Goal: Task Accomplishment & Management: Manage account settings

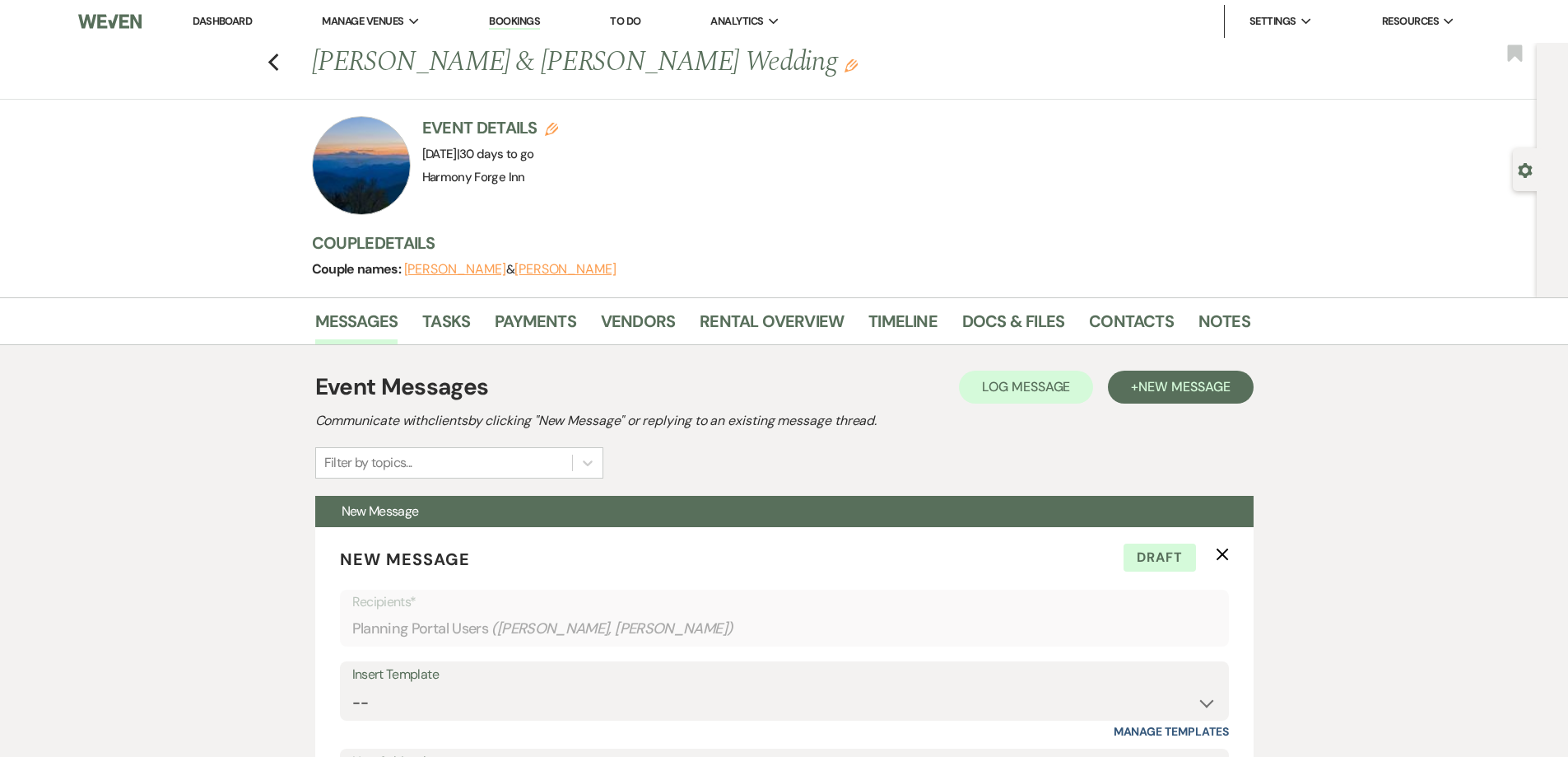
click at [206, 23] on link "Dashboard" at bounding box center [222, 21] width 59 height 14
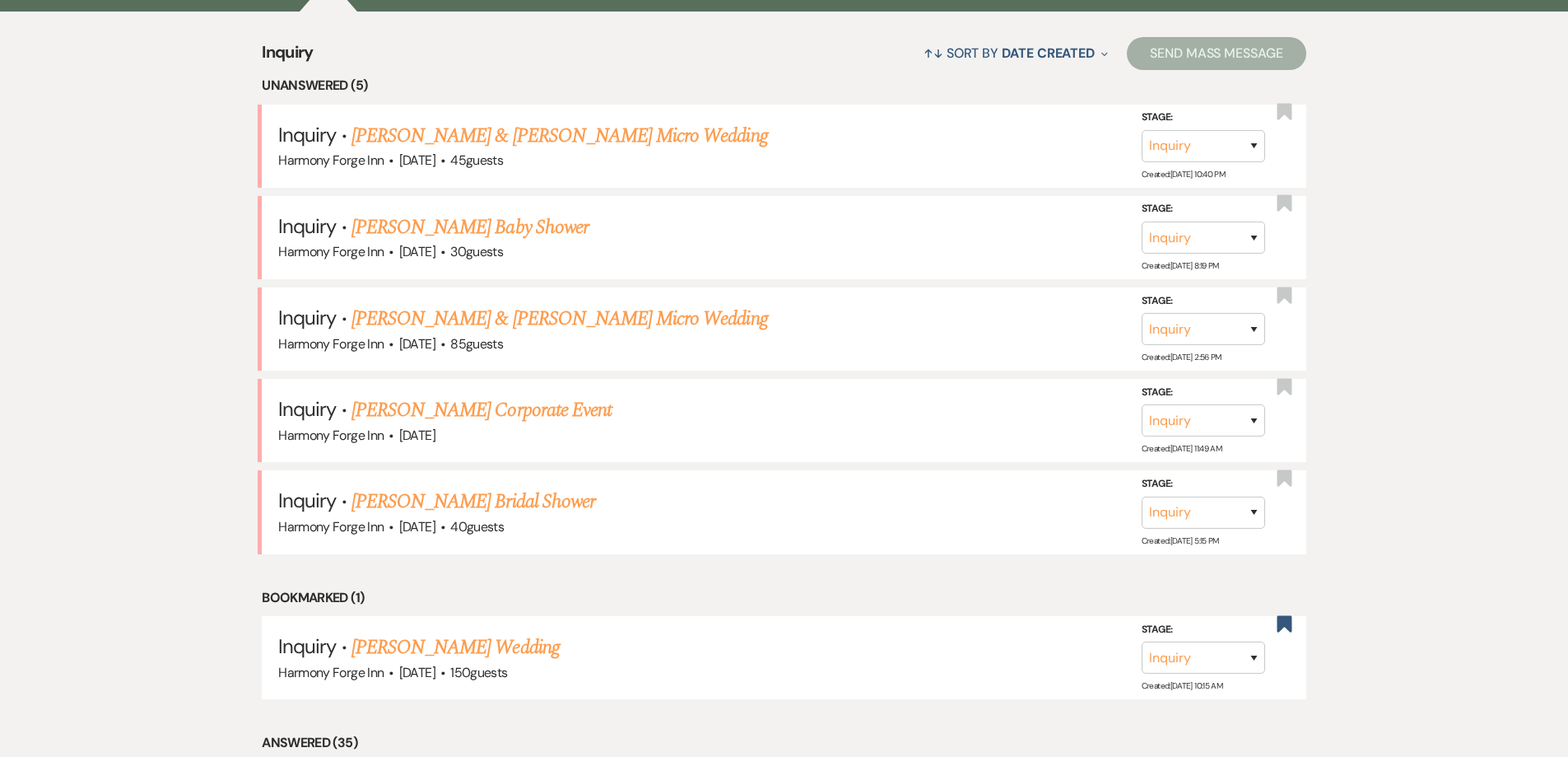
scroll to position [577, 0]
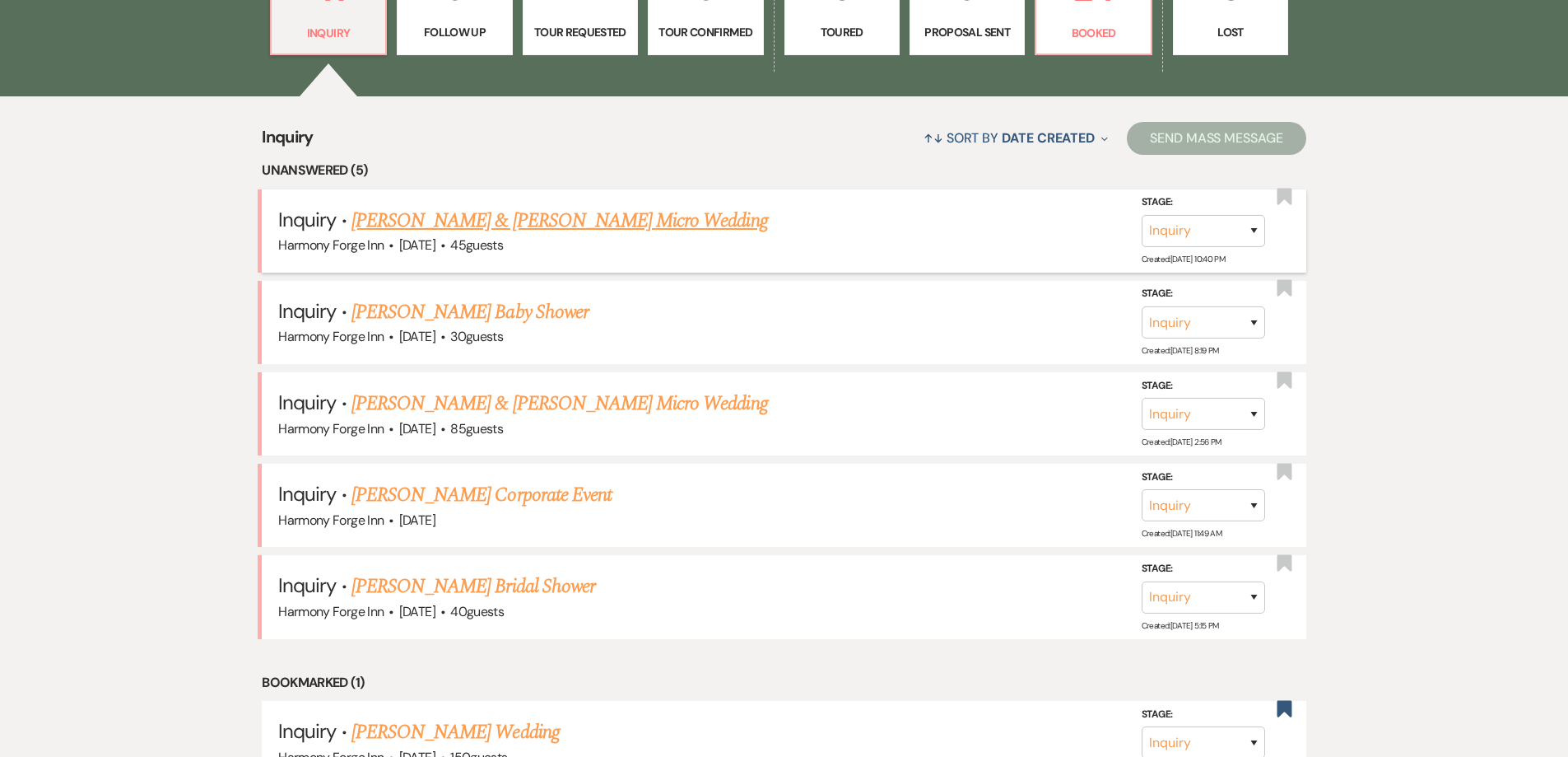
click at [424, 228] on link "[PERSON_NAME] & [PERSON_NAME] Micro Wedding" at bounding box center [560, 221] width 417 height 30
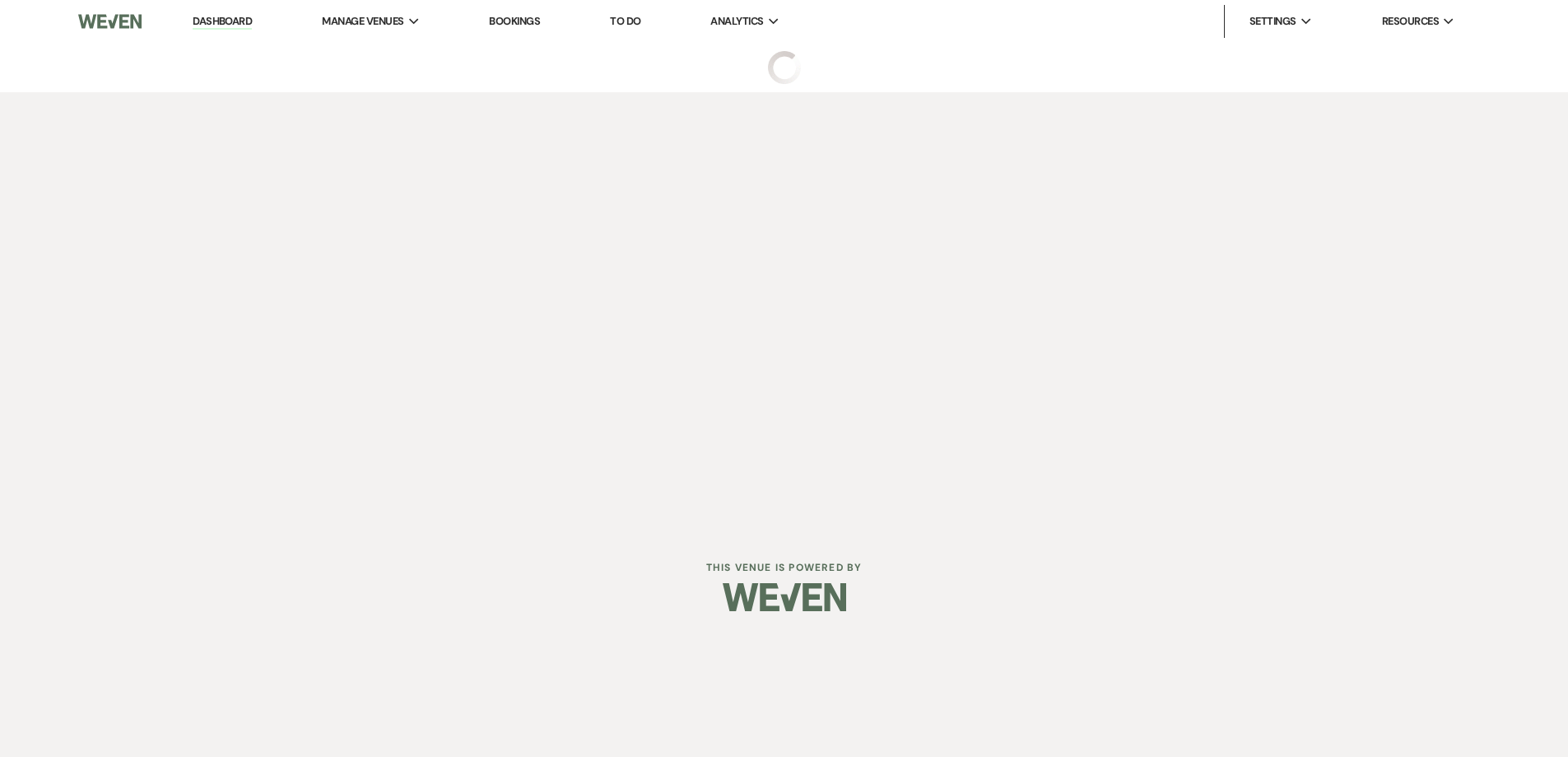
select select "5"
select select "16"
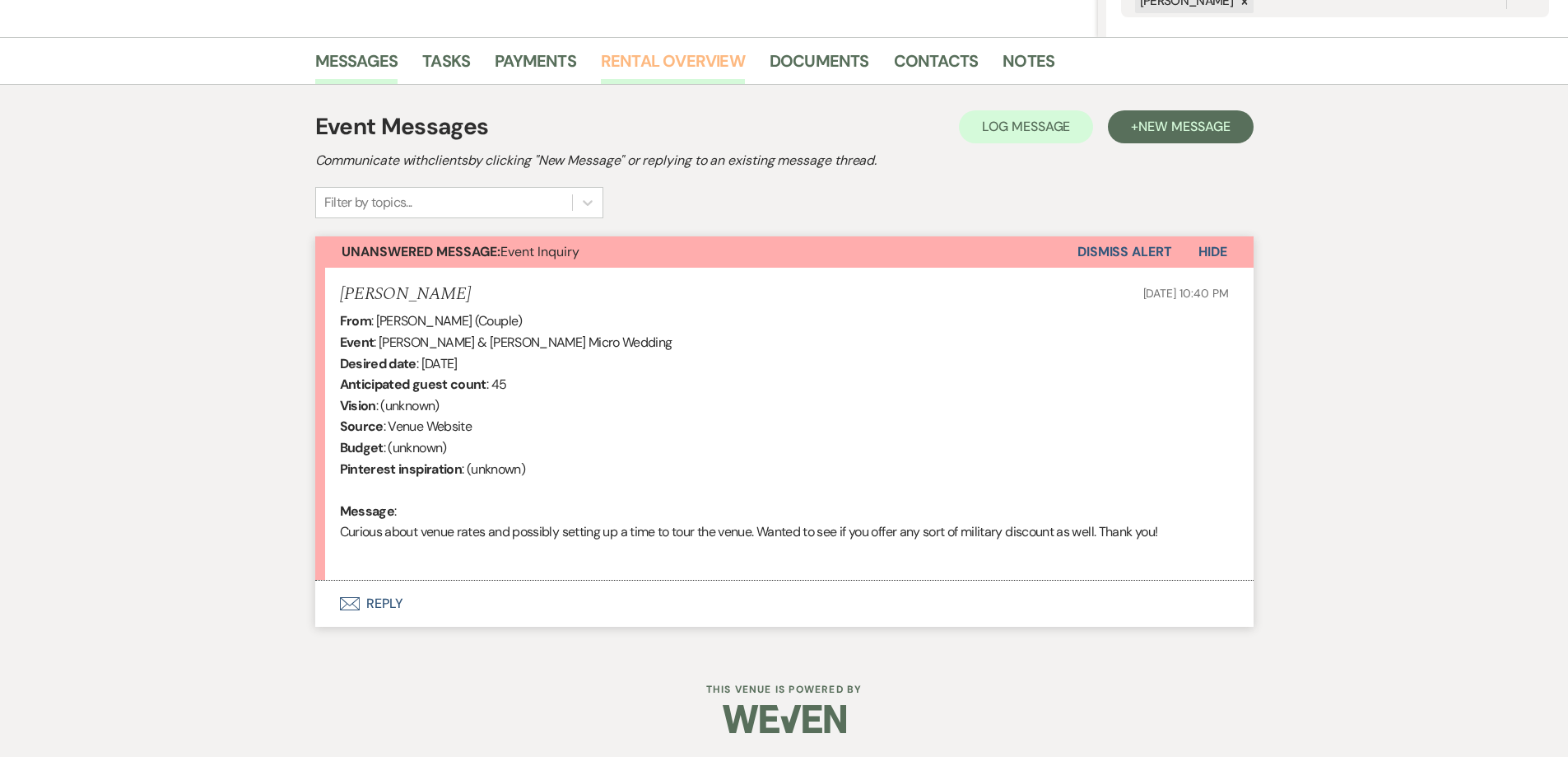
scroll to position [378, 0]
